Goal: Book appointment/travel/reservation

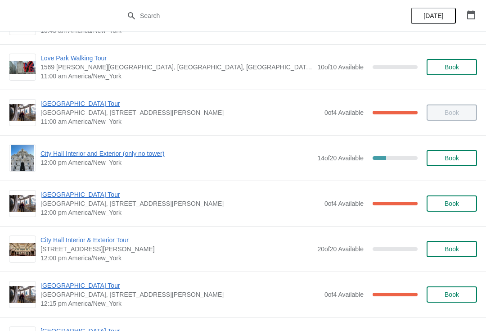
scroll to position [316, 0]
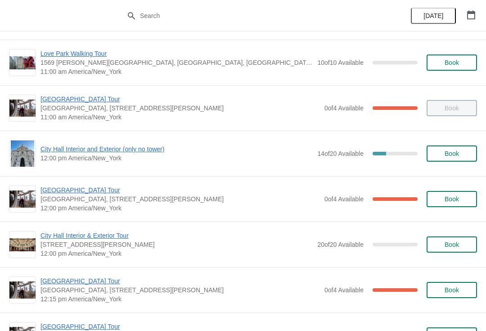
click at [47, 189] on span "[GEOGRAPHIC_DATA] Tour" at bounding box center [181, 190] width 280 height 9
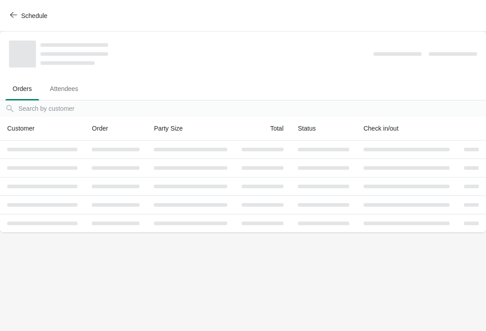
scroll to position [0, 0]
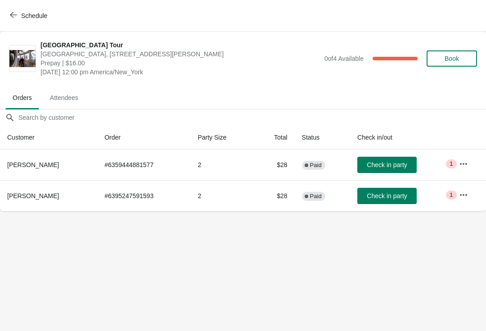
click at [375, 202] on button "Check in party" at bounding box center [387, 196] width 59 height 16
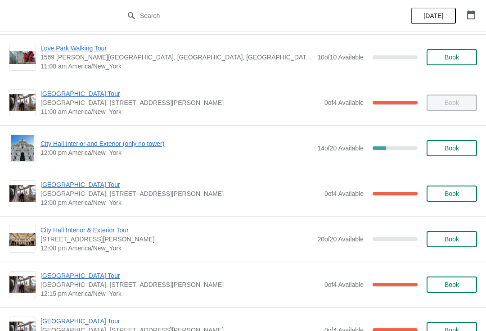
scroll to position [321, 0]
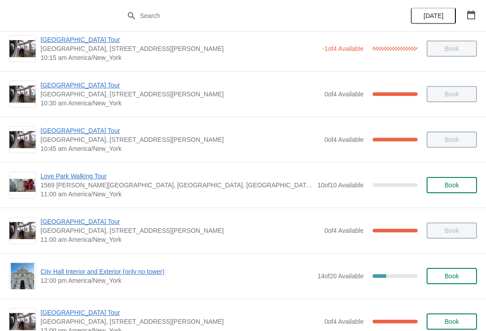
scroll to position [195, 0]
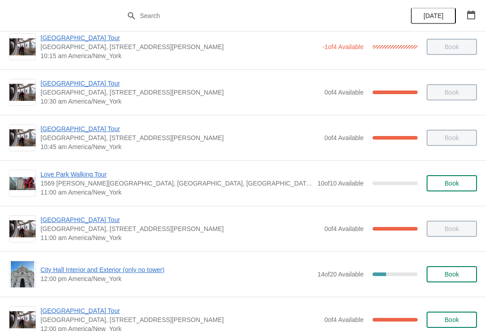
click at [106, 281] on span "12:00 pm America/New_York" at bounding box center [177, 278] width 272 height 9
click at [129, 274] on span "City Hall Interior and Exterior (only no tower)" at bounding box center [177, 269] width 272 height 9
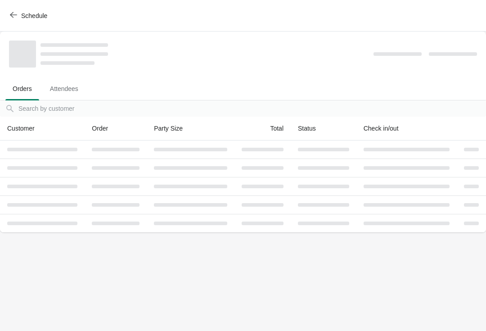
scroll to position [0, 0]
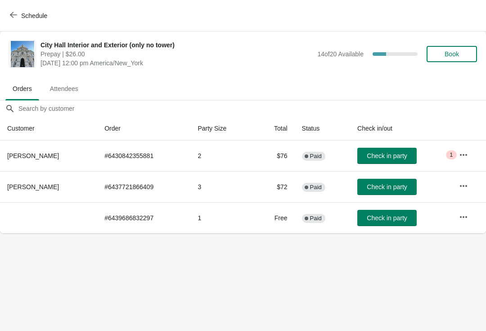
click at [382, 151] on button "Check in party" at bounding box center [387, 156] width 59 height 16
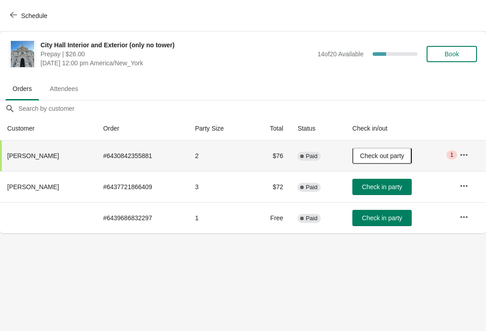
click at [14, 18] on span "button" at bounding box center [13, 15] width 7 height 9
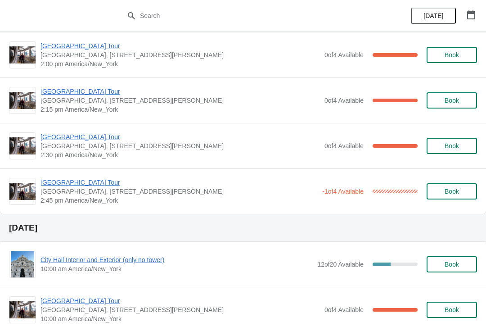
scroll to position [751, 0]
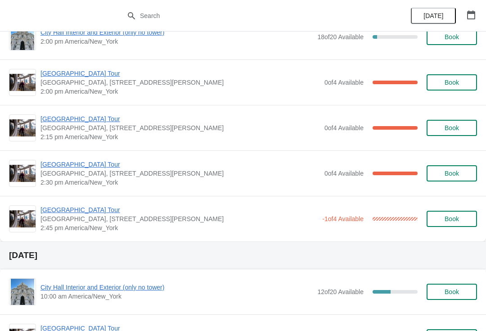
click at [93, 162] on span "[GEOGRAPHIC_DATA] Tour" at bounding box center [181, 164] width 280 height 9
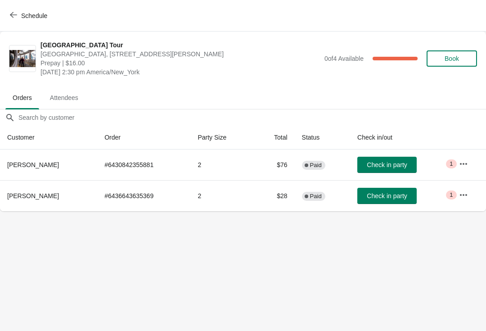
click at [374, 172] on button "Check in party" at bounding box center [387, 165] width 59 height 16
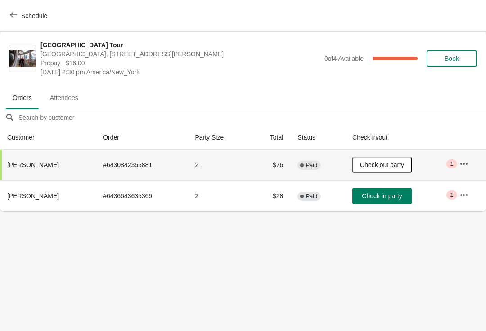
click at [7, 18] on button "Schedule" at bounding box center [30, 16] width 50 height 16
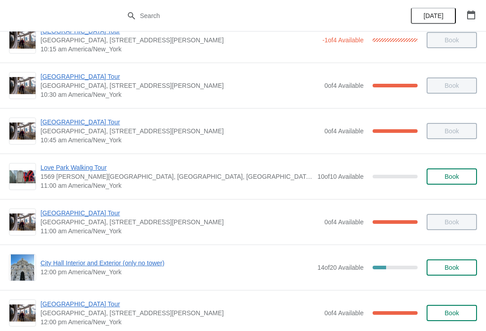
scroll to position [204, 0]
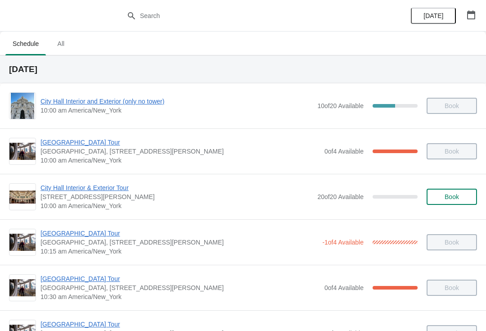
click at [459, 192] on button "Book" at bounding box center [452, 197] width 50 height 16
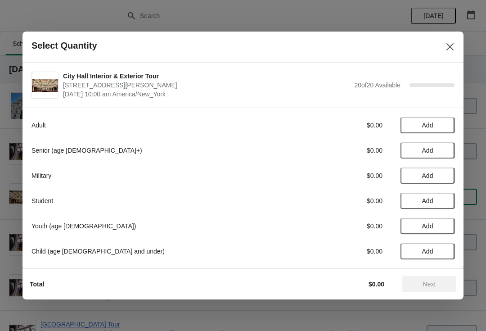
click at [454, 36] on div "Select Quantity" at bounding box center [243, 47] width 441 height 31
click at [454, 40] on button "Close" at bounding box center [450, 47] width 16 height 16
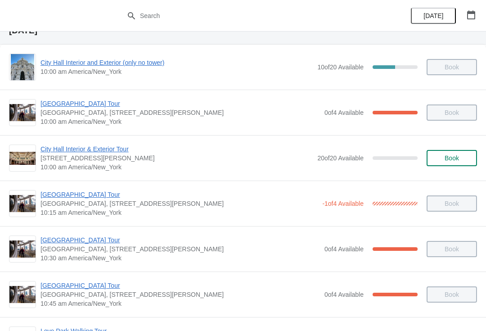
scroll to position [23, 0]
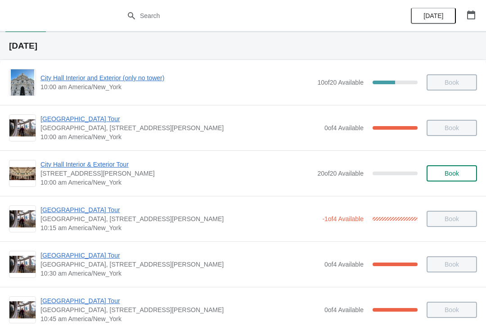
click at [50, 78] on span "City Hall Interior and Exterior (only no tower)" at bounding box center [177, 77] width 272 height 9
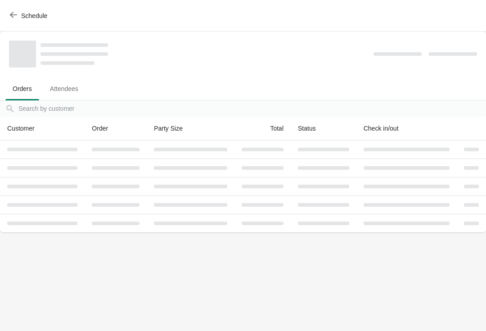
scroll to position [0, 0]
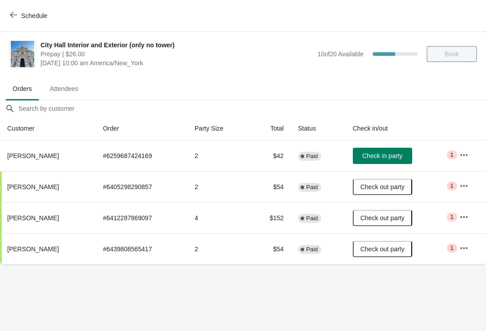
click at [408, 150] on button "Check in party" at bounding box center [382, 156] width 59 height 16
click at [2, 7] on div "Schedule" at bounding box center [243, 16] width 486 height 32
click at [23, 17] on span "Schedule" at bounding box center [34, 15] width 26 height 7
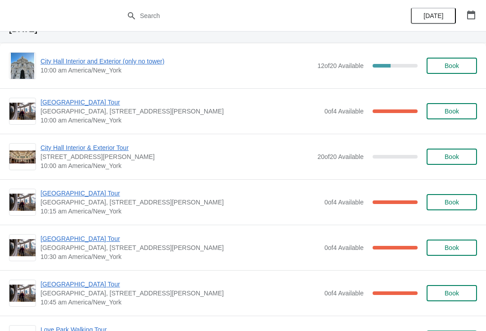
scroll to position [976, 0]
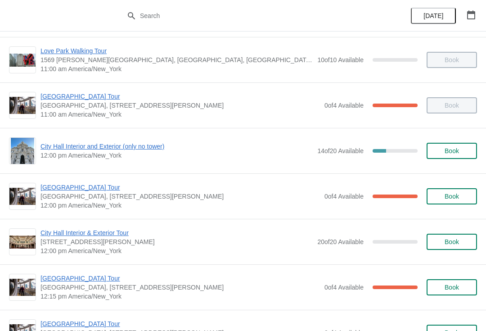
scroll to position [320, 0]
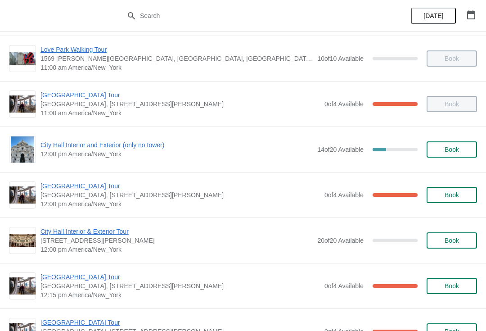
click at [47, 185] on span "[GEOGRAPHIC_DATA] Tour" at bounding box center [181, 186] width 280 height 9
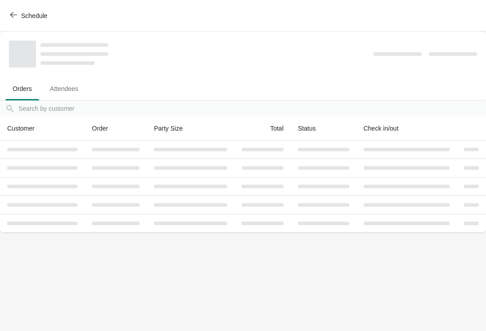
scroll to position [0, 0]
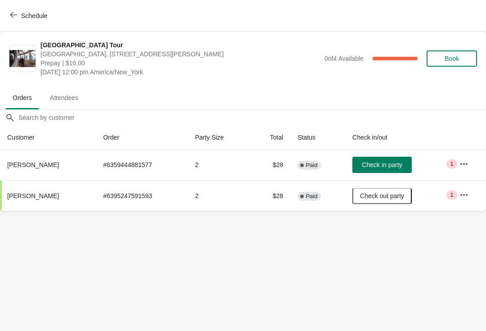
click at [6, 16] on button "Schedule" at bounding box center [30, 16] width 50 height 16
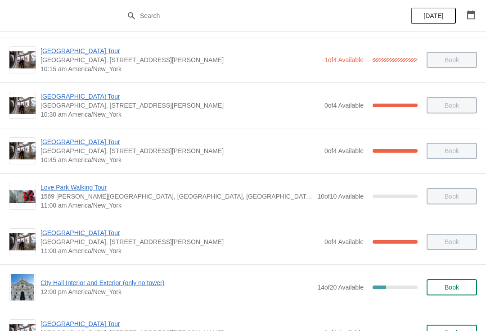
scroll to position [188, 0]
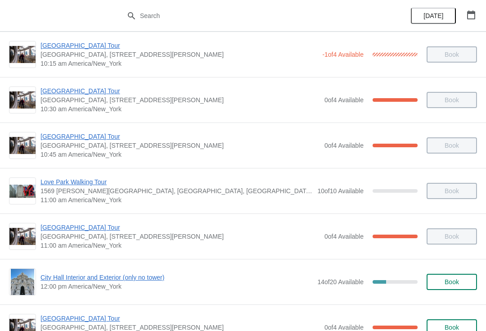
click at [461, 283] on span "Book" at bounding box center [452, 281] width 34 height 7
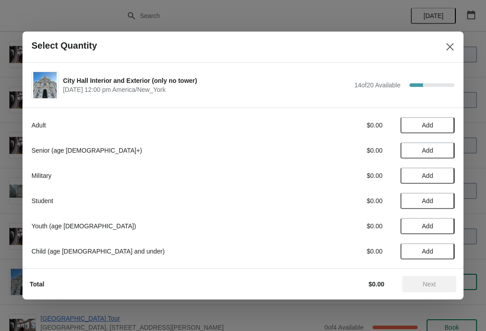
click at [450, 50] on icon "Close" at bounding box center [450, 46] width 9 height 9
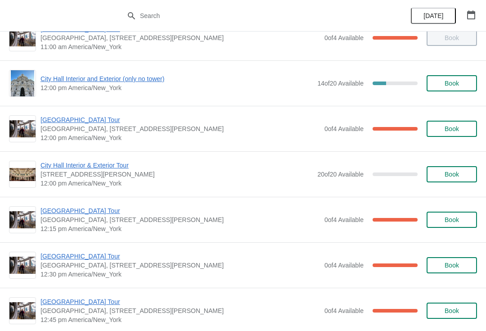
scroll to position [387, 0]
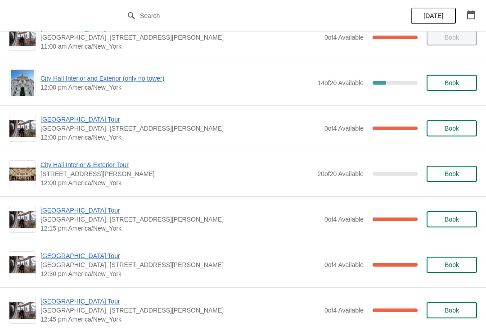
click at [87, 208] on span "[GEOGRAPHIC_DATA] Tour" at bounding box center [181, 210] width 280 height 9
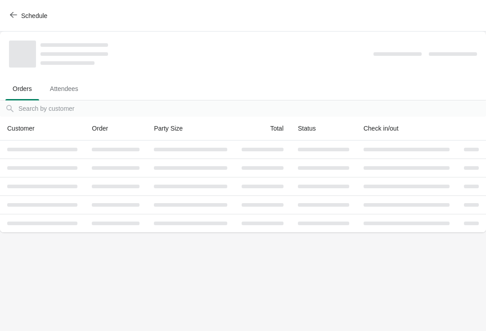
scroll to position [0, 0]
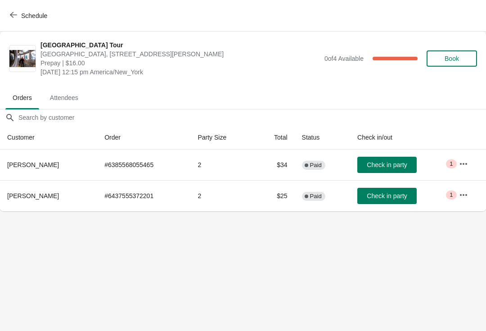
click at [399, 195] on span "Check in party" at bounding box center [387, 195] width 40 height 7
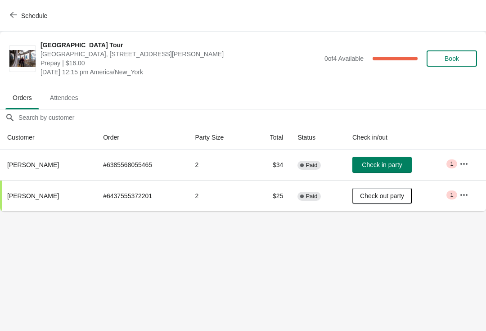
click at [30, 12] on span "Schedule" at bounding box center [34, 15] width 26 height 7
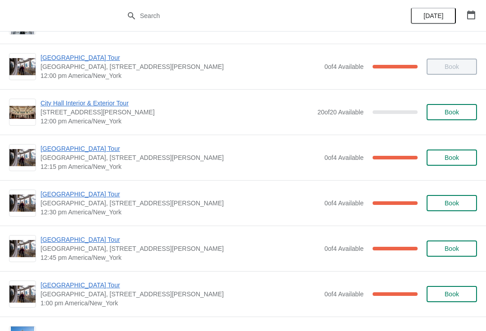
scroll to position [459, 0]
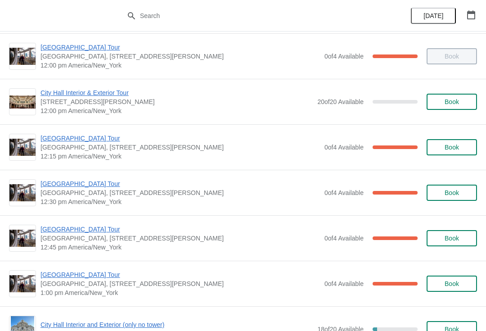
click at [83, 233] on span "[GEOGRAPHIC_DATA] Tour" at bounding box center [181, 229] width 280 height 9
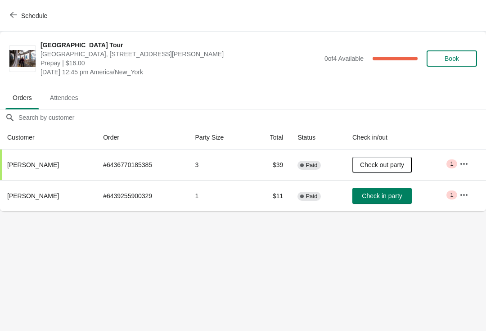
click at [19, 15] on span "Schedule" at bounding box center [30, 15] width 36 height 9
